Goal: Task Accomplishment & Management: Use online tool/utility

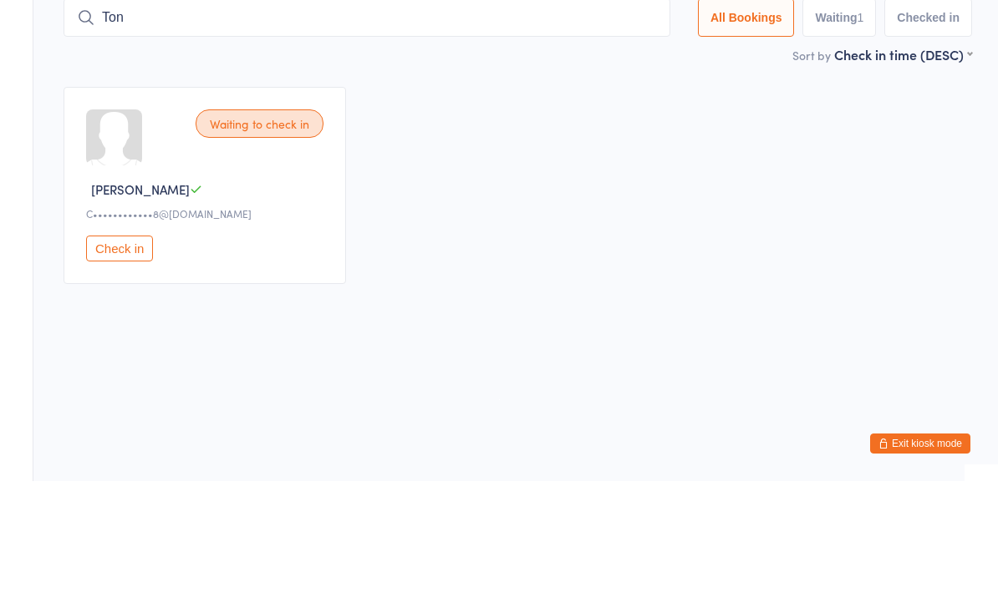
type input "[PERSON_NAME]"
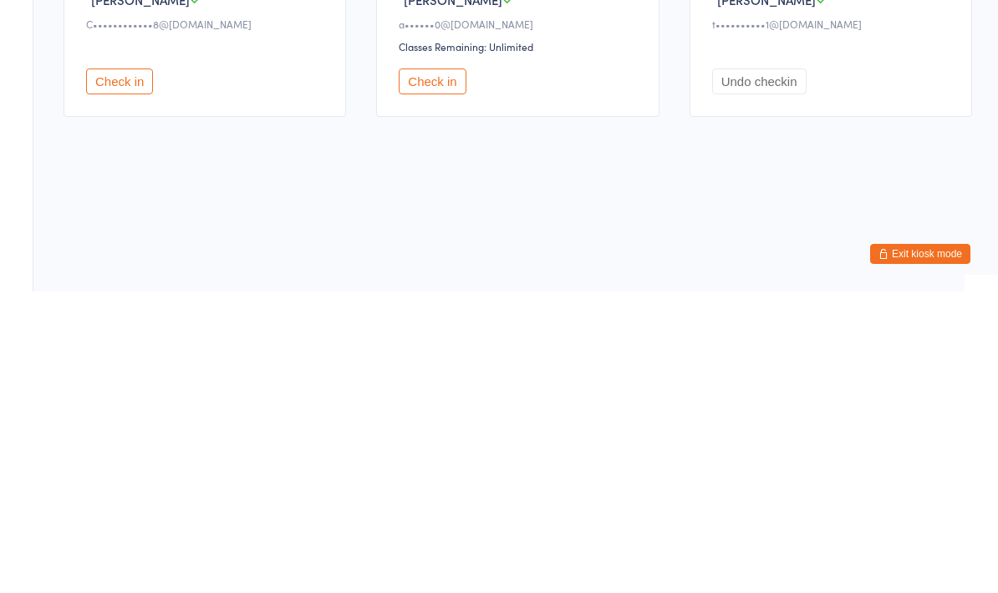
click at [430, 370] on button "Check in" at bounding box center [432, 383] width 67 height 26
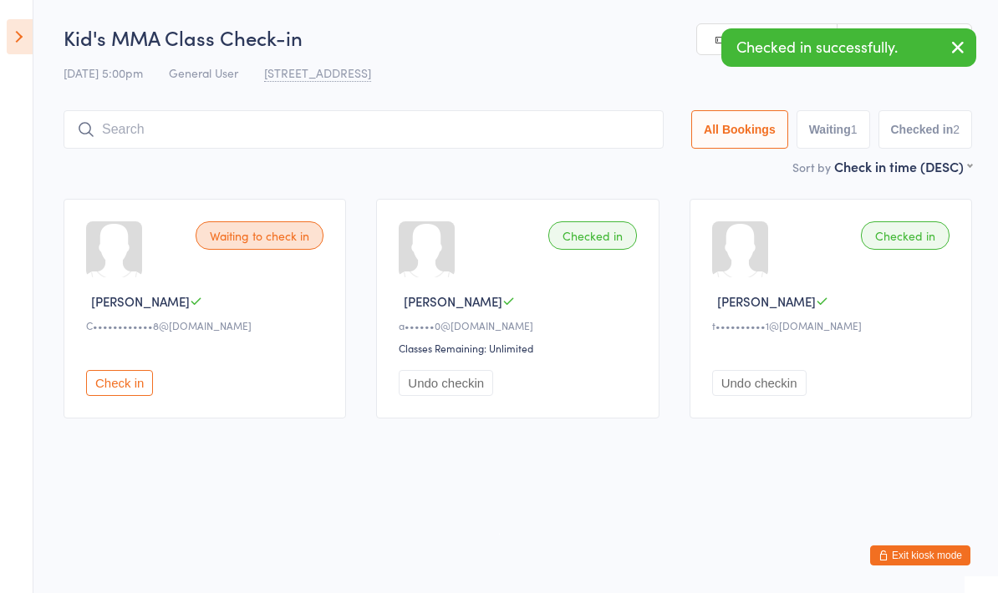
click at [187, 120] on input "search" at bounding box center [364, 129] width 600 height 38
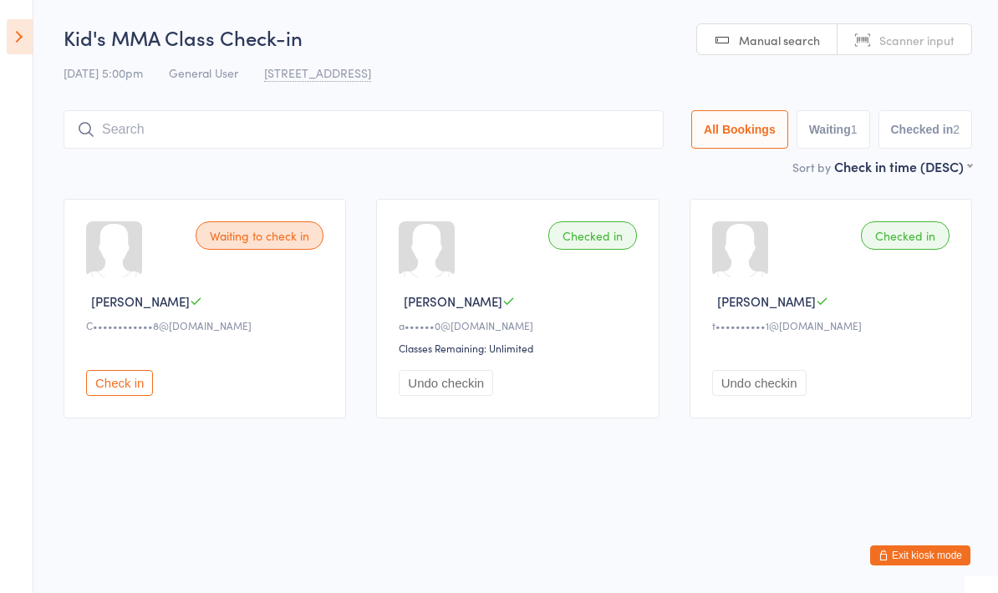
click at [773, 384] on button "Undo checkin" at bounding box center [759, 383] width 94 height 26
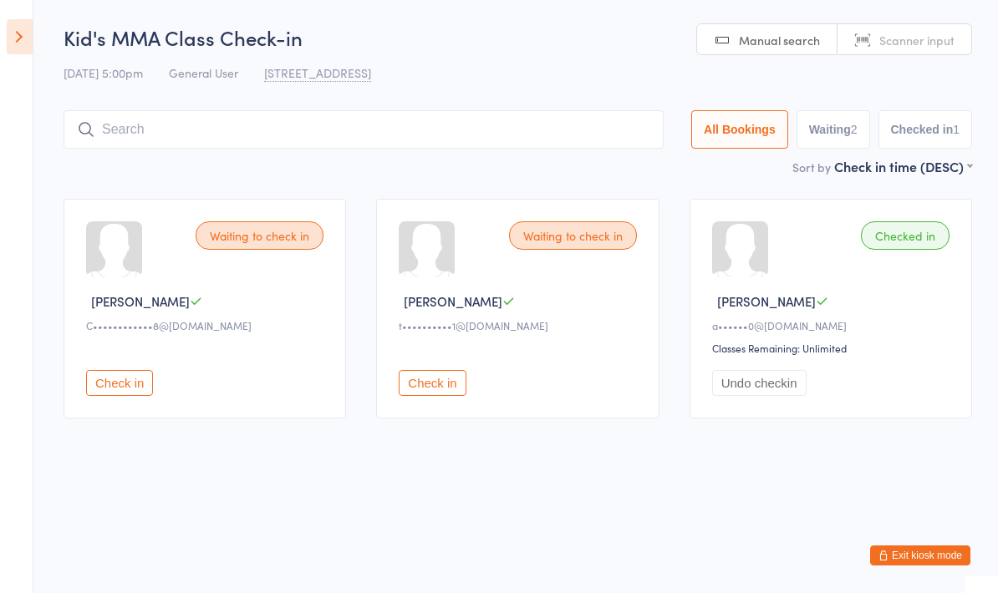
click at [359, 140] on input "search" at bounding box center [364, 129] width 600 height 38
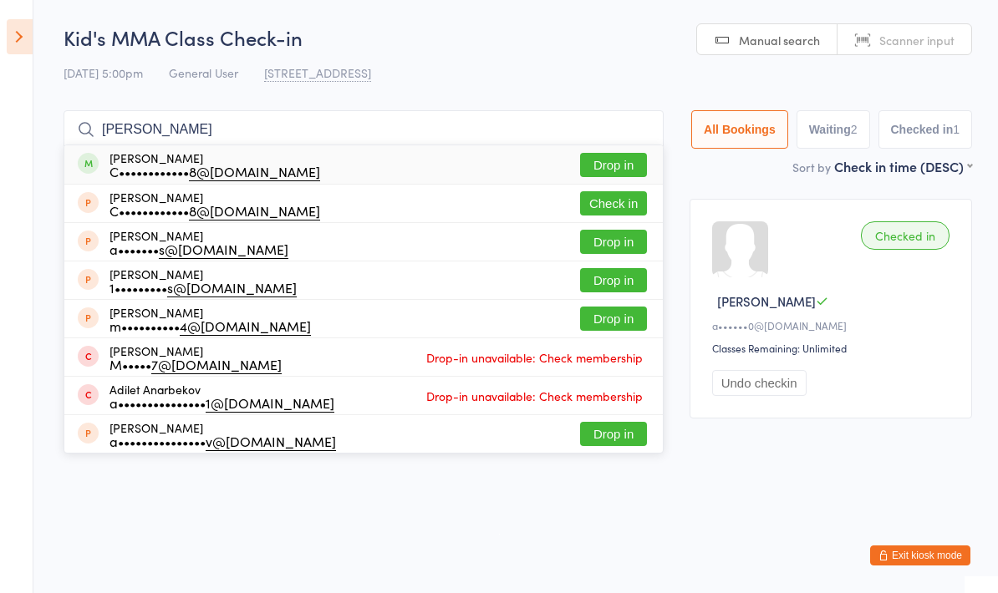
click at [732, 540] on html "You have now entered Kiosk Mode. Members will be able to check themselves in us…" at bounding box center [499, 296] width 998 height 593
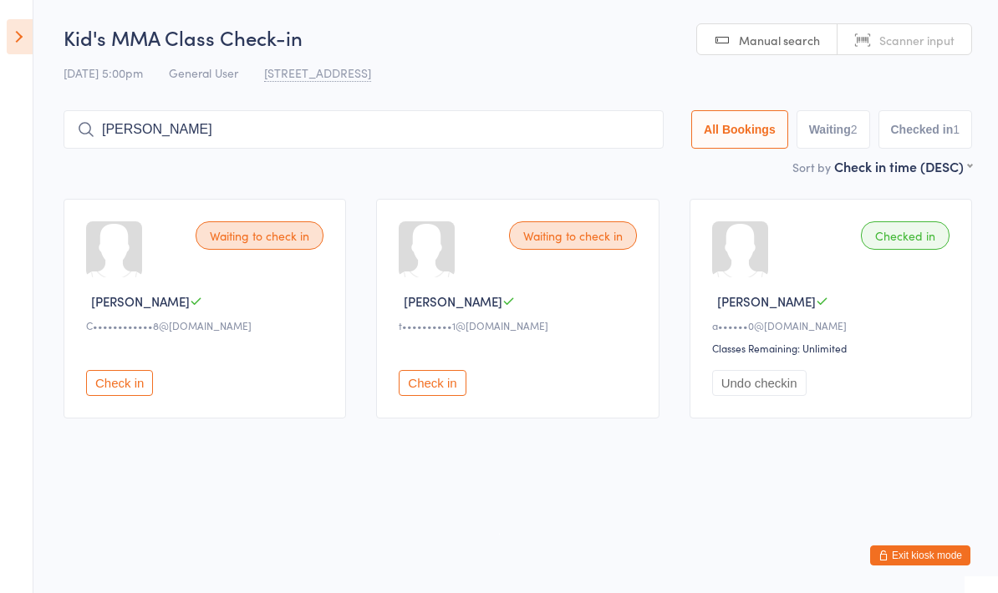
click at [510, 143] on input "[PERSON_NAME]" at bounding box center [364, 129] width 600 height 38
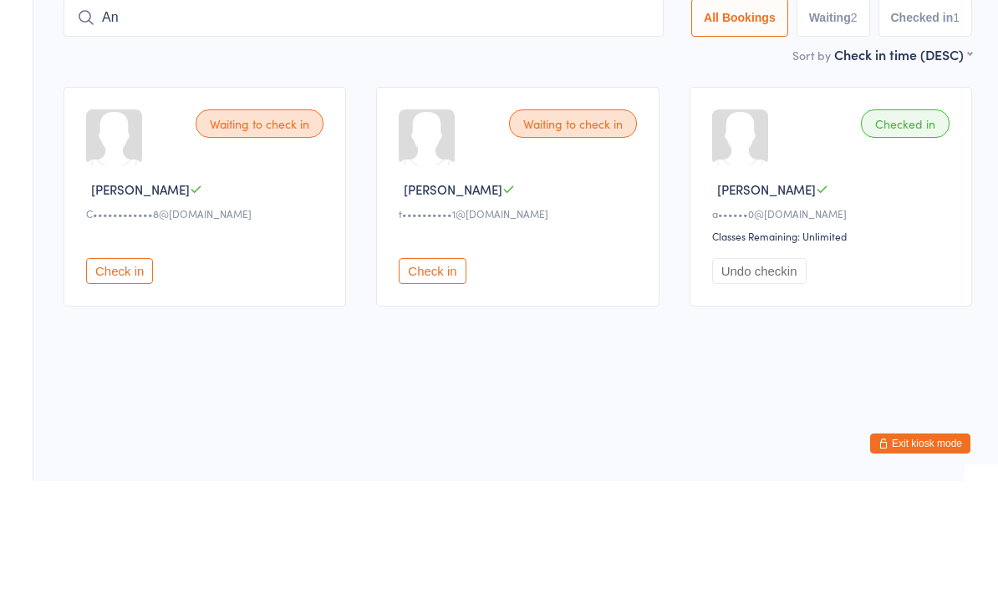
type input "A"
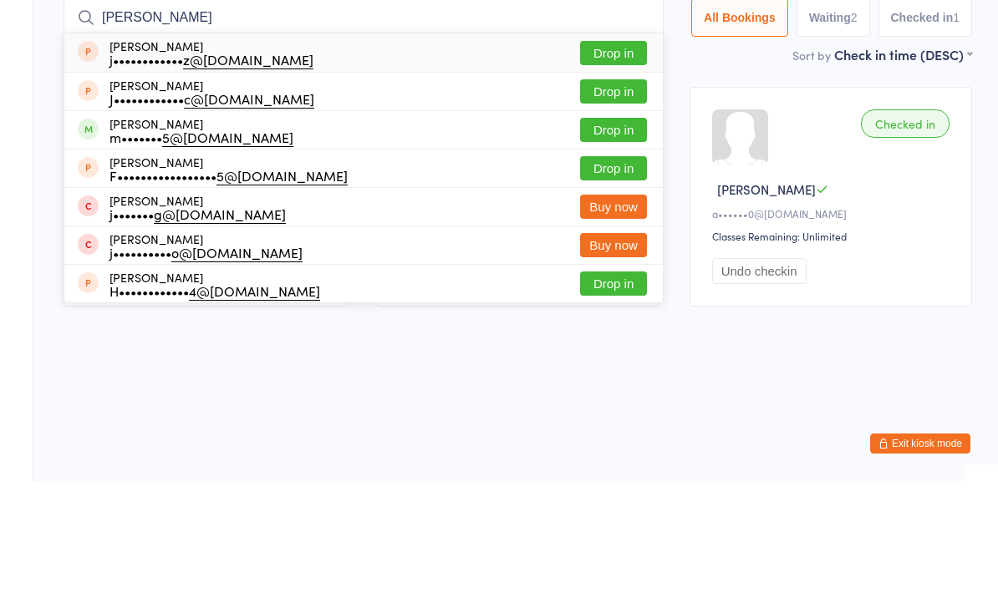
type input "[PERSON_NAME]"
click at [609, 230] on button "Drop in" at bounding box center [613, 242] width 67 height 24
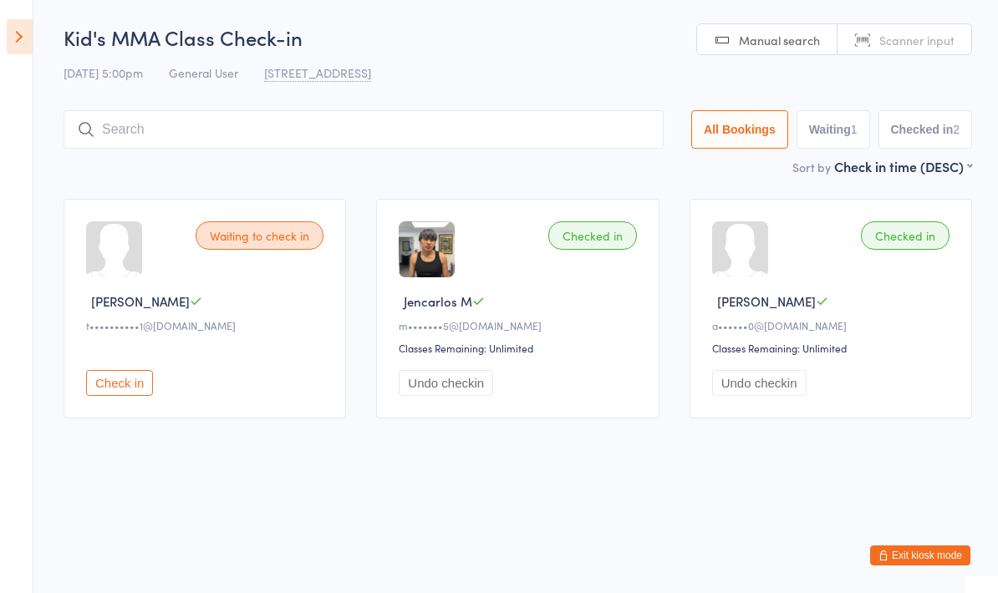
click at [357, 130] on input "search" at bounding box center [364, 129] width 600 height 38
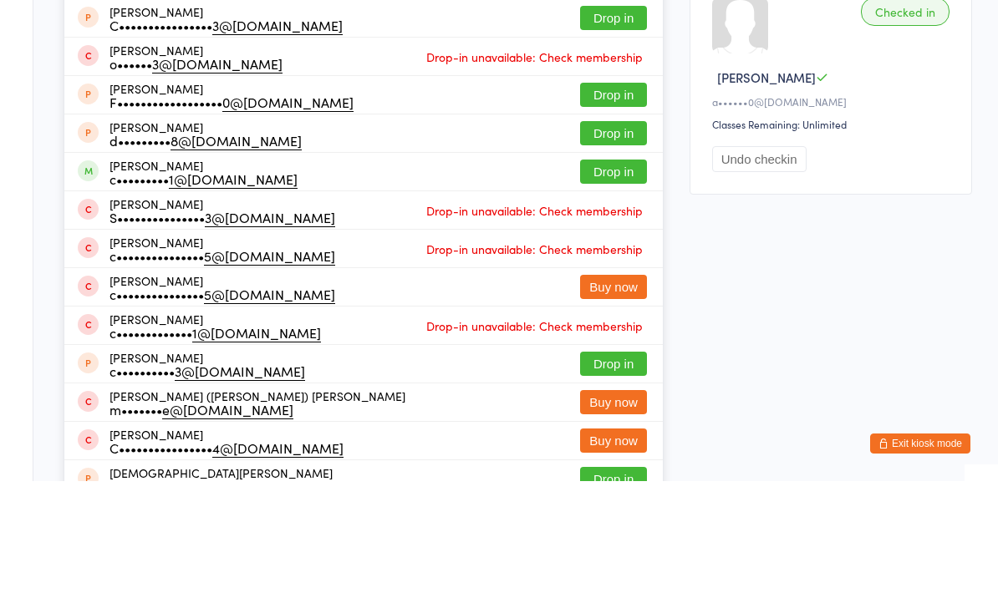
type input "[PERSON_NAME]"
click at [605, 51] on button "Drop in" at bounding box center [613, 53] width 67 height 24
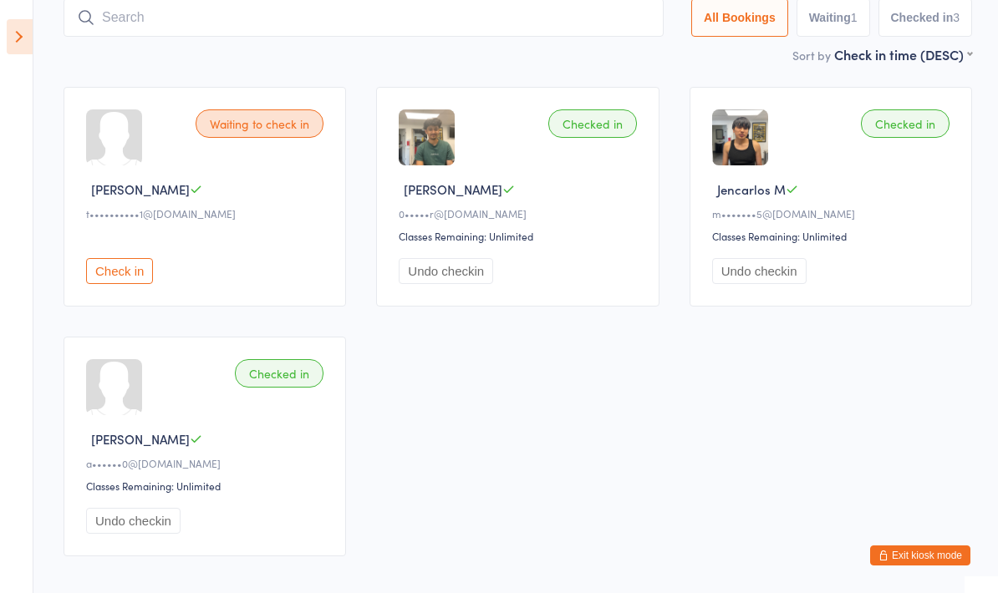
click at [109, 37] on input "search" at bounding box center [364, 17] width 600 height 38
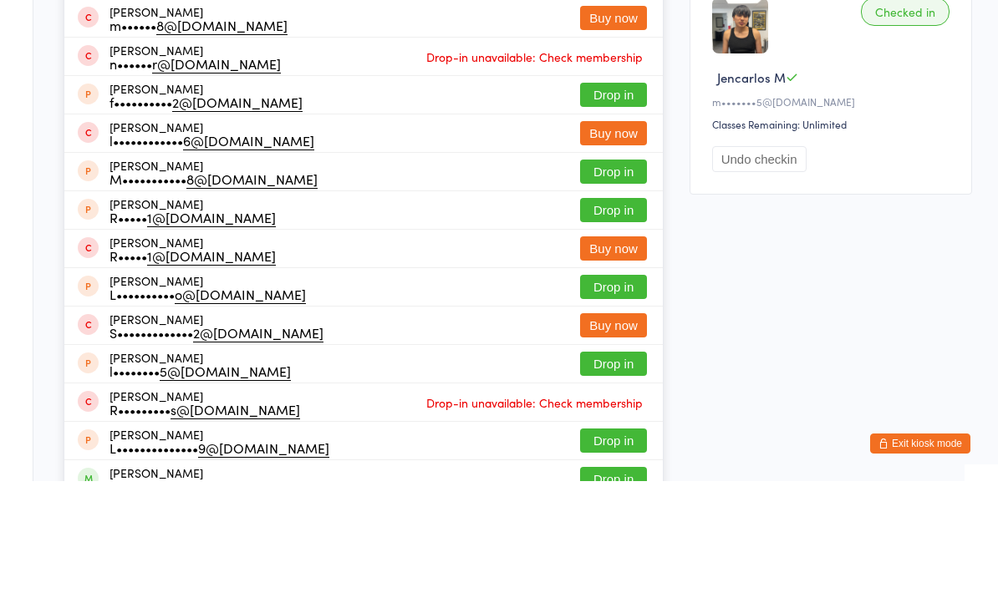
type input "[PERSON_NAME]"
click at [586, 61] on button "Drop in" at bounding box center [613, 53] width 67 height 24
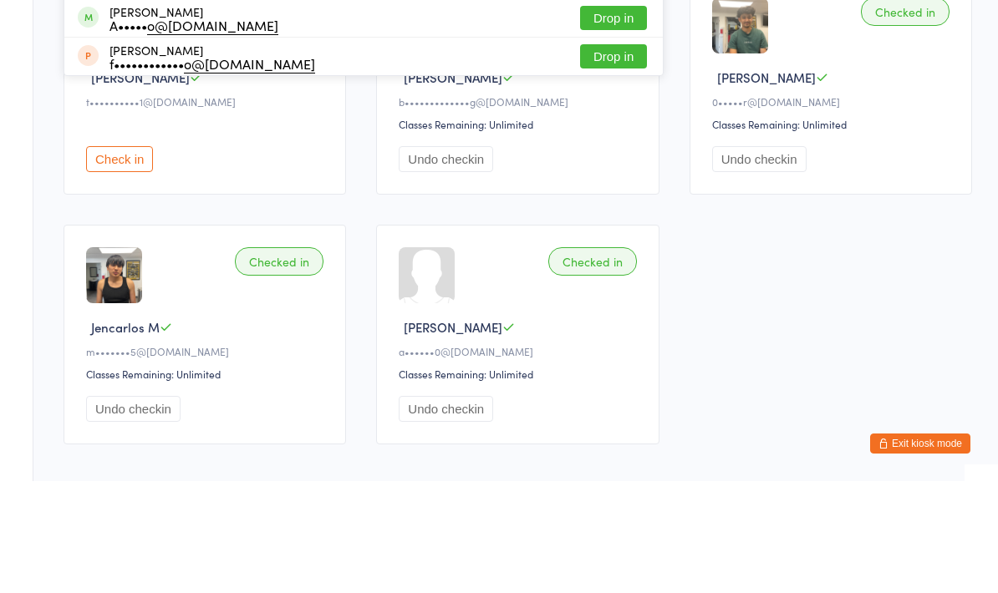
type input "Adonay"
click at [595, 59] on button "Drop in" at bounding box center [613, 53] width 67 height 24
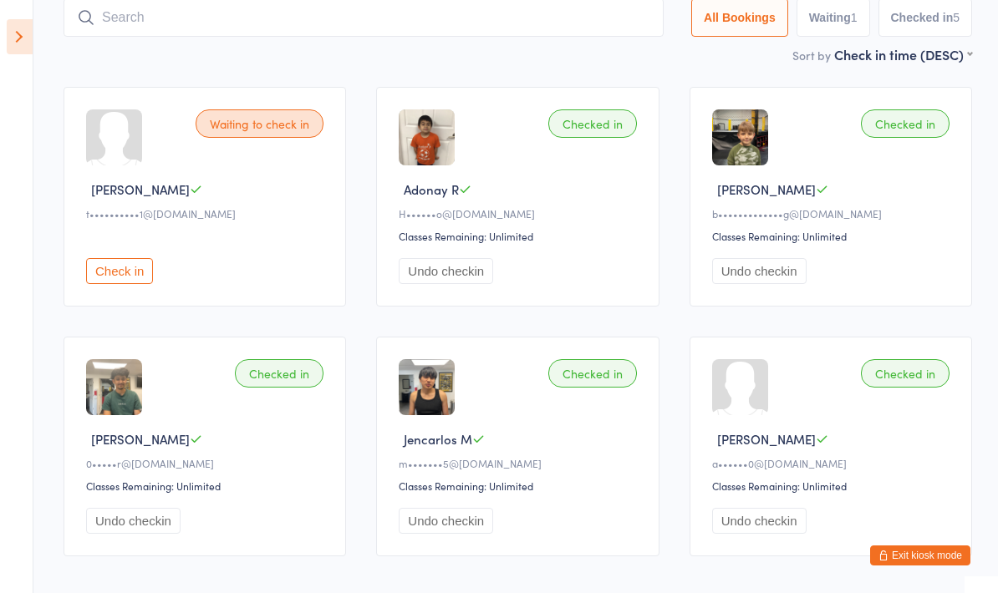
click at [123, 36] on input "search" at bounding box center [364, 17] width 600 height 38
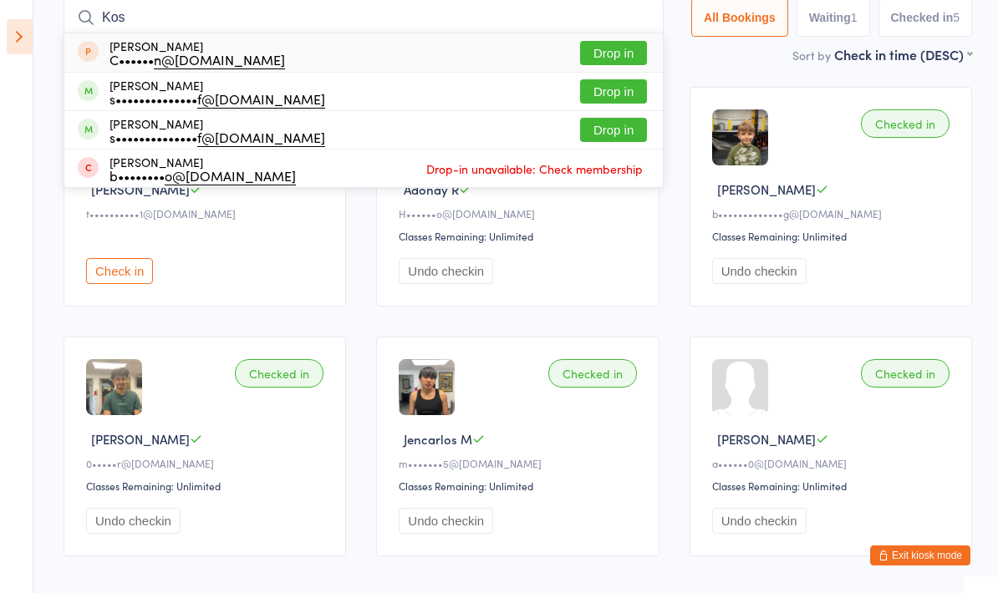
type input "Kos"
click at [588, 91] on button "Drop in" at bounding box center [613, 91] width 67 height 24
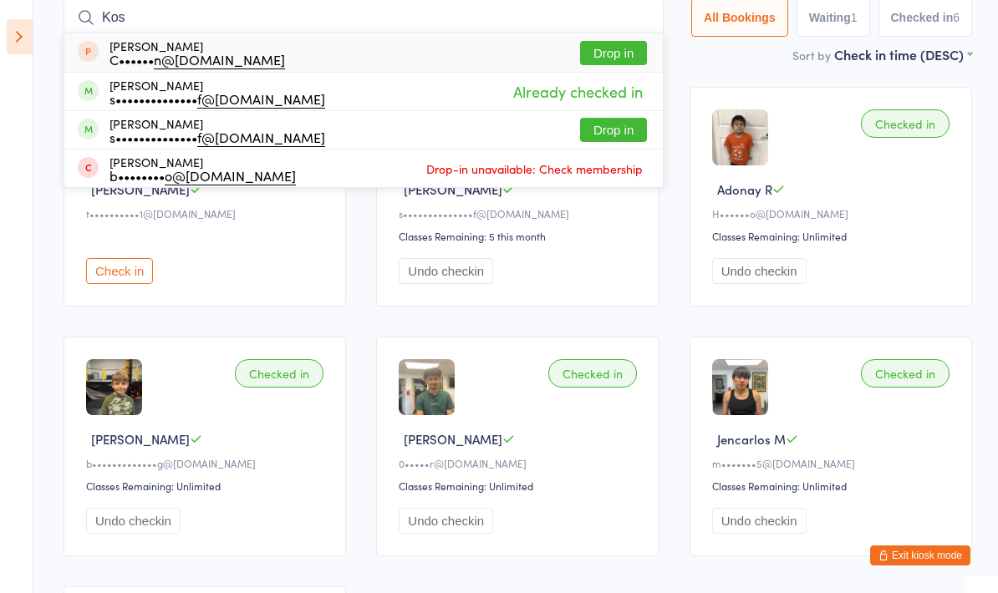
type input "Kos"
click at [585, 142] on button "Drop in" at bounding box center [613, 130] width 67 height 24
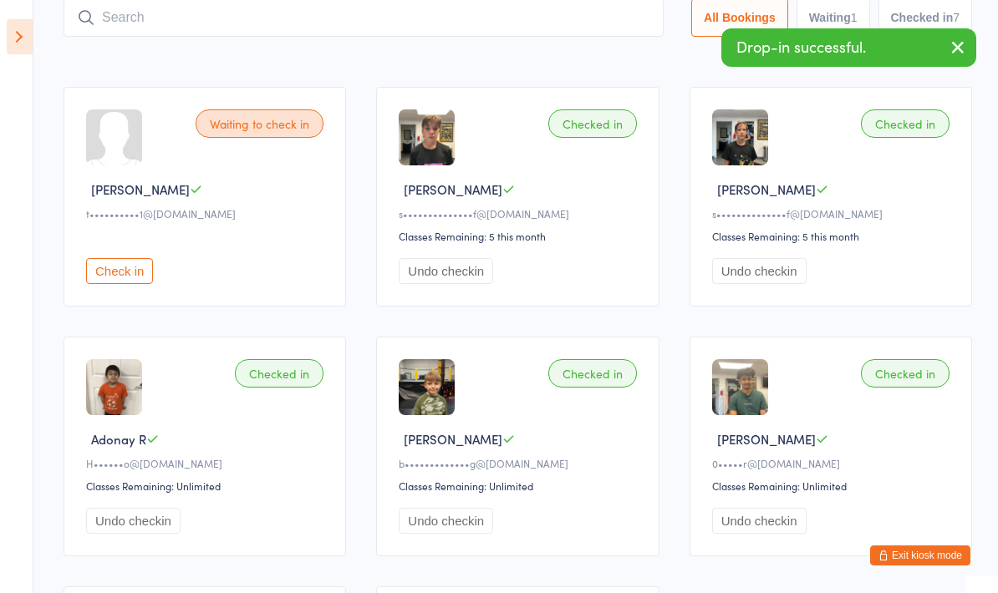
click at [422, 104] on div "Checked in Daniil K s•••••••••••••• f@[DOMAIN_NAME] Classes Remaining: 5 this m…" at bounding box center [517, 197] width 283 height 220
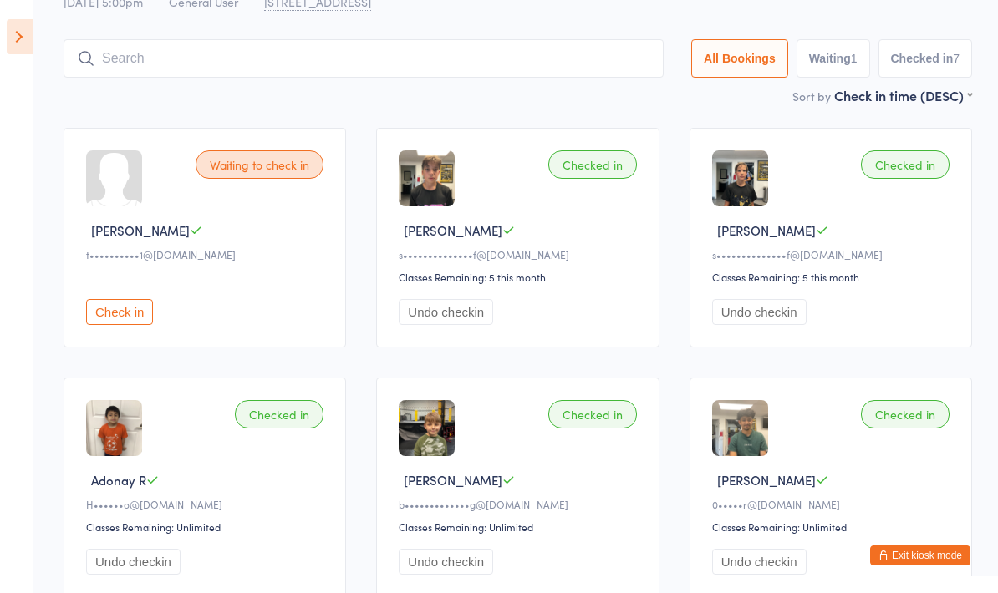
scroll to position [0, 0]
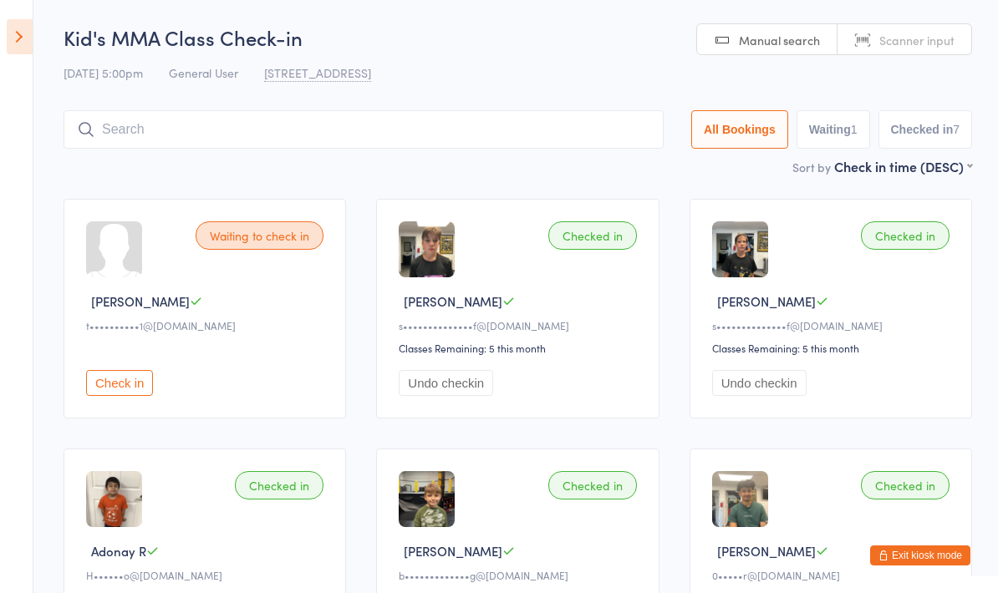
click at [590, 115] on input "search" at bounding box center [364, 129] width 600 height 38
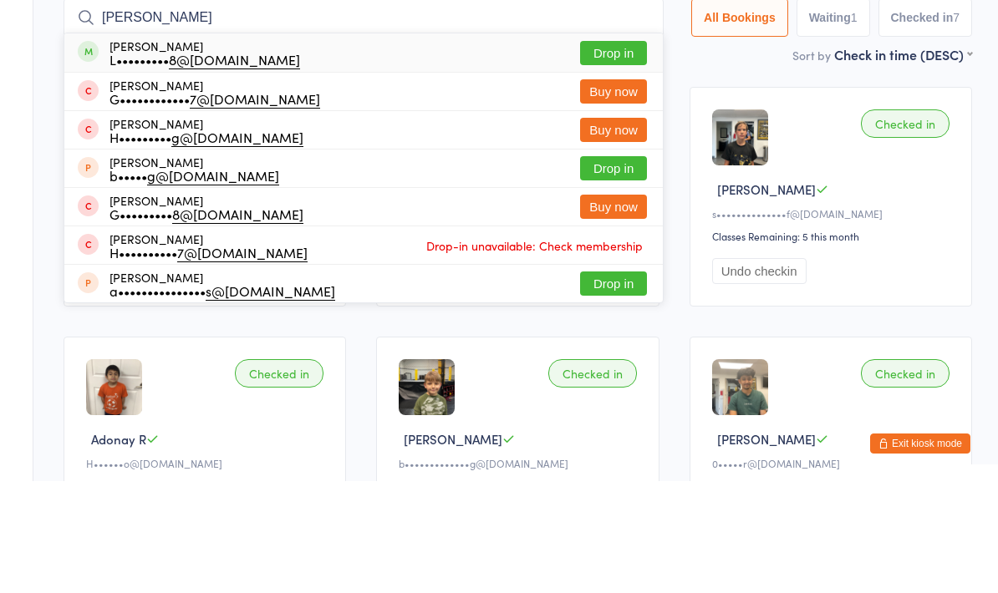
type input "[PERSON_NAME]"
click at [614, 153] on button "Drop in" at bounding box center [613, 165] width 67 height 24
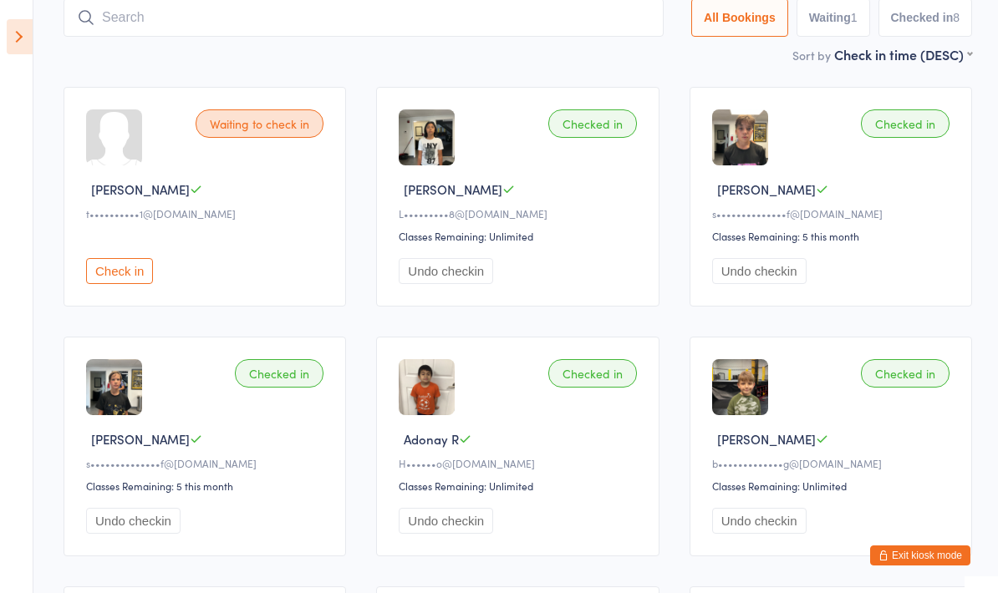
click at [142, 18] on input "search" at bounding box center [364, 17] width 600 height 38
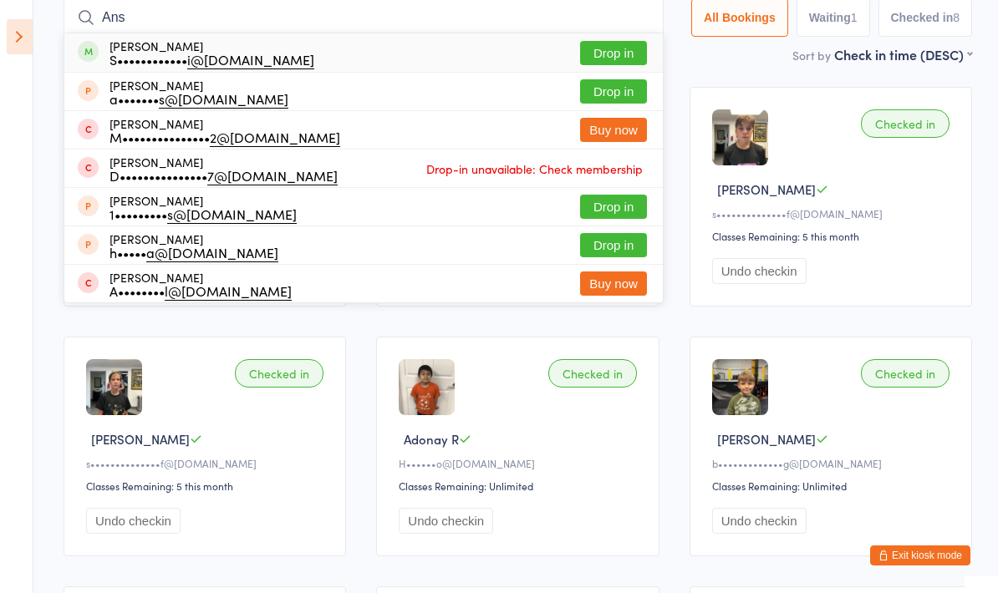
type input "Ans"
click at [594, 47] on button "Drop in" at bounding box center [613, 53] width 67 height 24
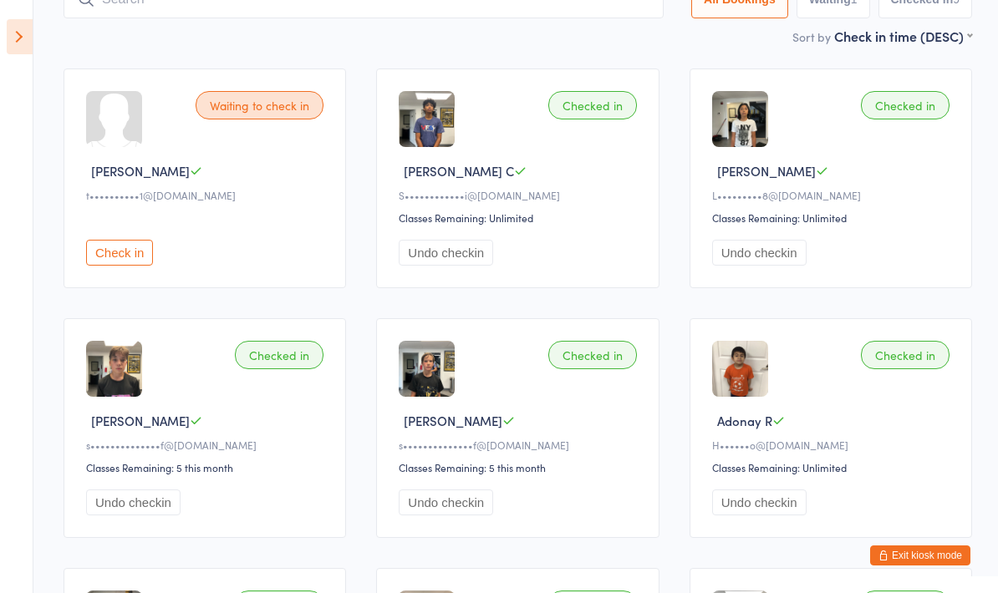
scroll to position [0, 0]
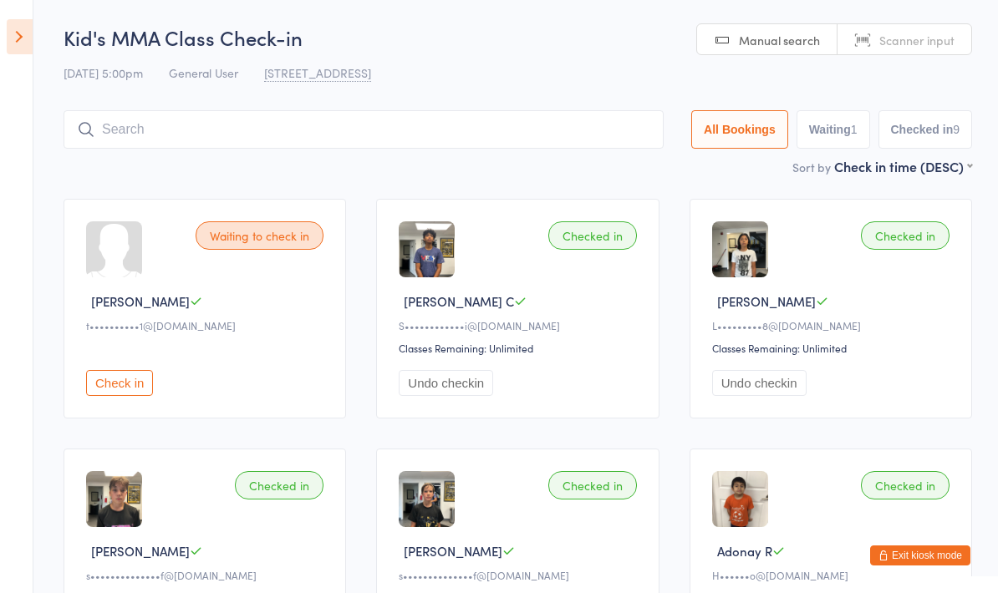
click at [8, 30] on icon at bounding box center [20, 36] width 26 height 35
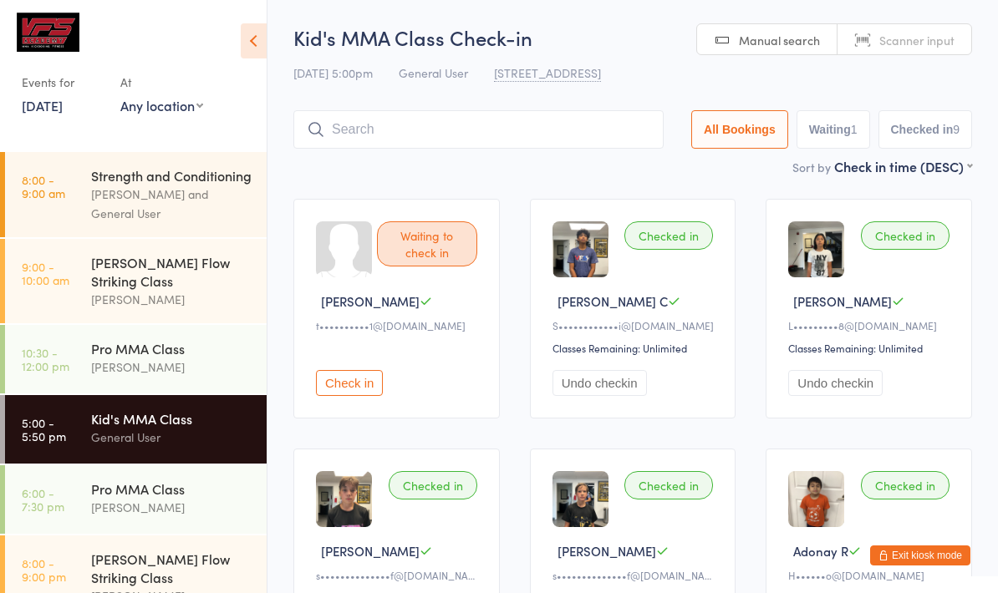
click at [164, 510] on div "[PERSON_NAME]" at bounding box center [171, 507] width 161 height 19
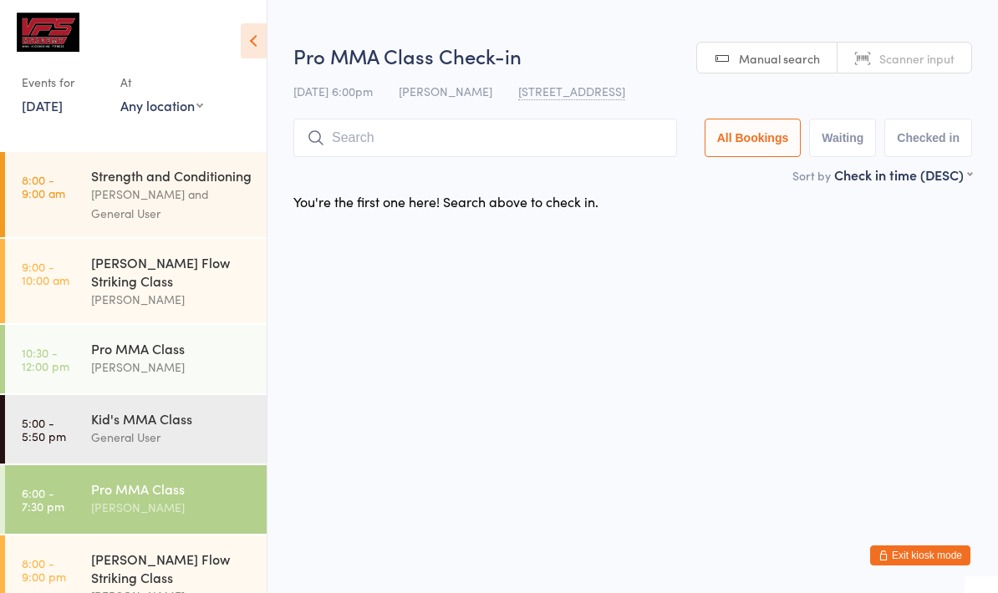
click at [257, 35] on icon at bounding box center [254, 40] width 26 height 35
